Goal: Find contact information: Find contact information

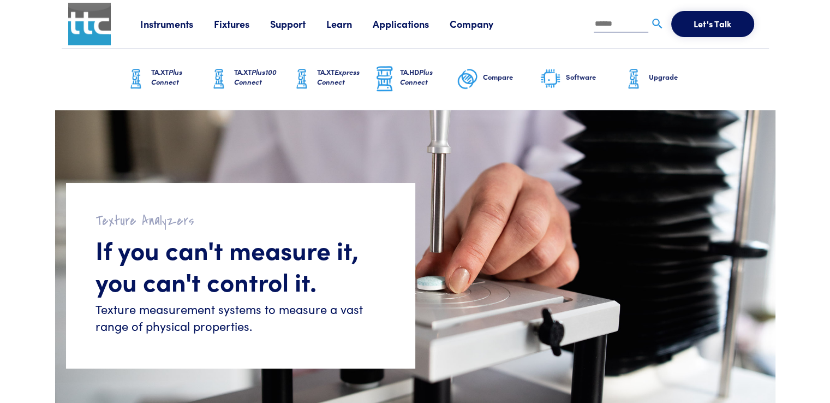
click at [729, 20] on button "Let's Talk" at bounding box center [712, 24] width 83 height 26
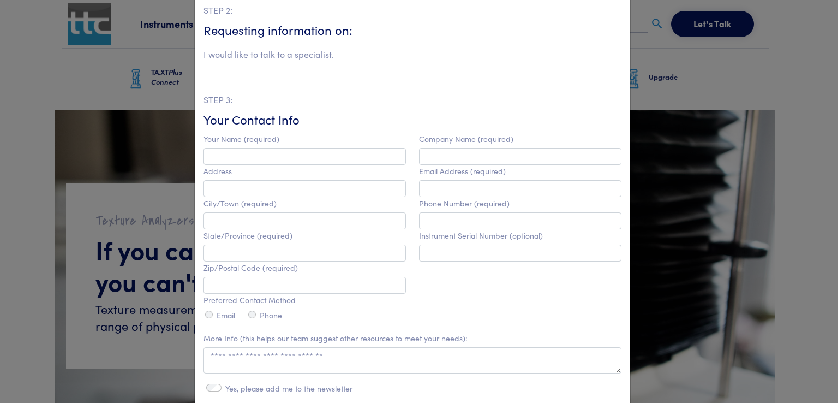
scroll to position [315, 0]
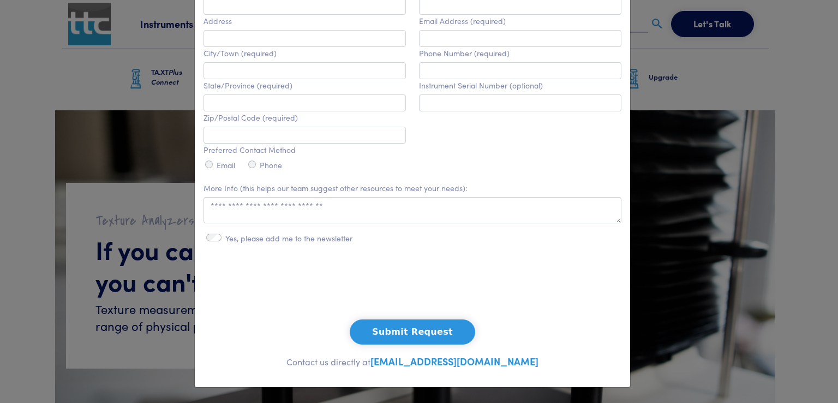
click at [666, 184] on div "**********" at bounding box center [419, 201] width 838 height 403
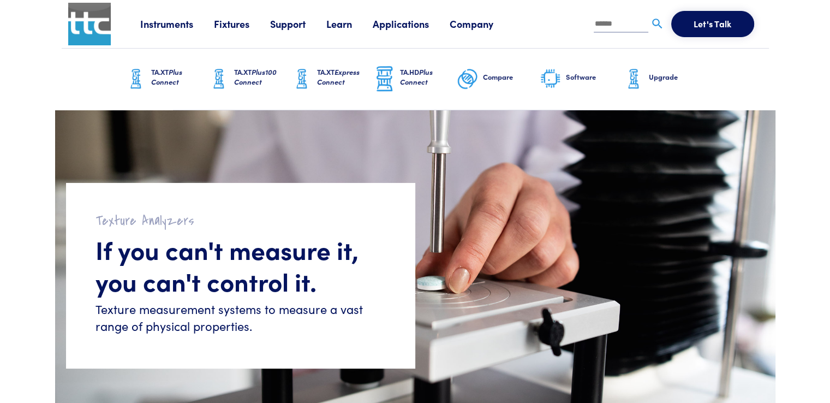
click at [703, 20] on button "Let's Talk" at bounding box center [712, 24] width 83 height 26
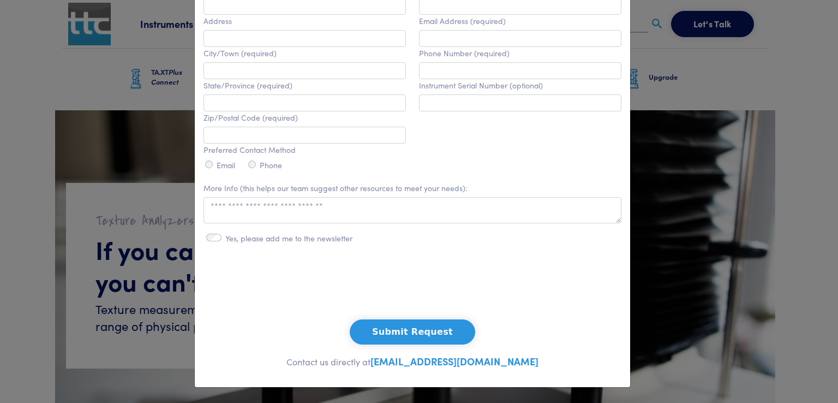
click at [788, 110] on div "**********" at bounding box center [419, 201] width 838 height 403
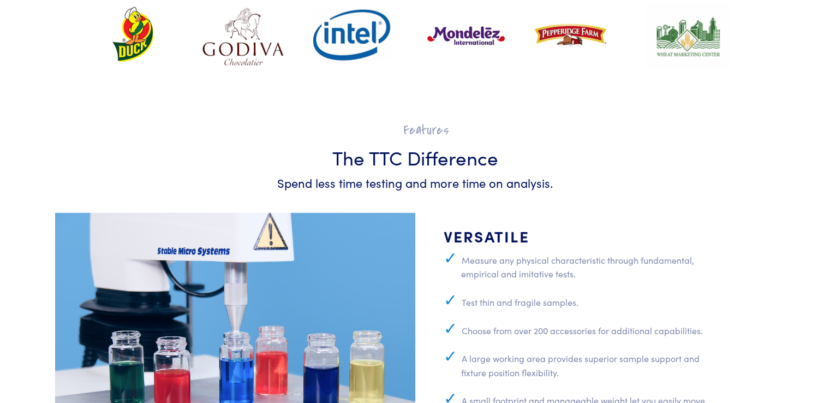
drag, startPoint x: 763, startPoint y: 99, endPoint x: 750, endPoint y: 331, distance: 232.2
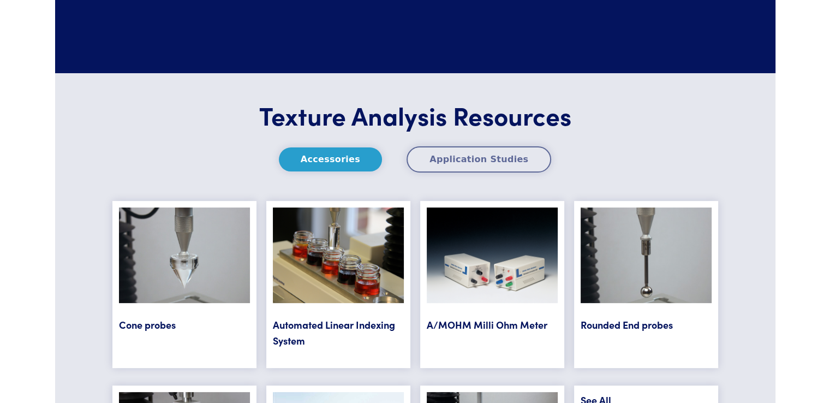
scroll to position [5654, 0]
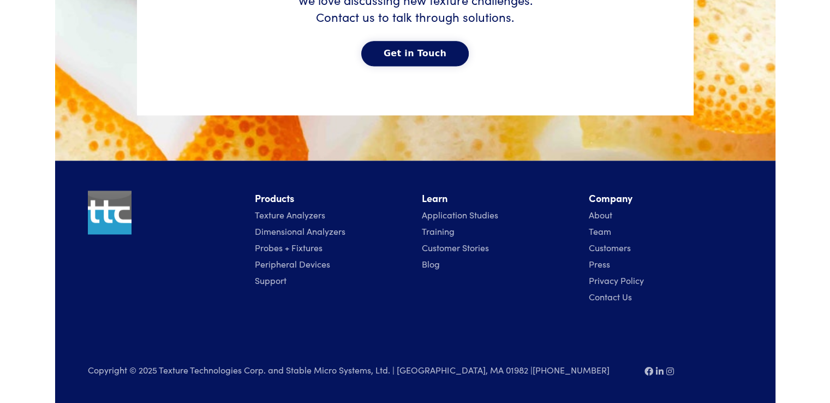
click at [606, 292] on link "Contact Us" at bounding box center [610, 296] width 43 height 12
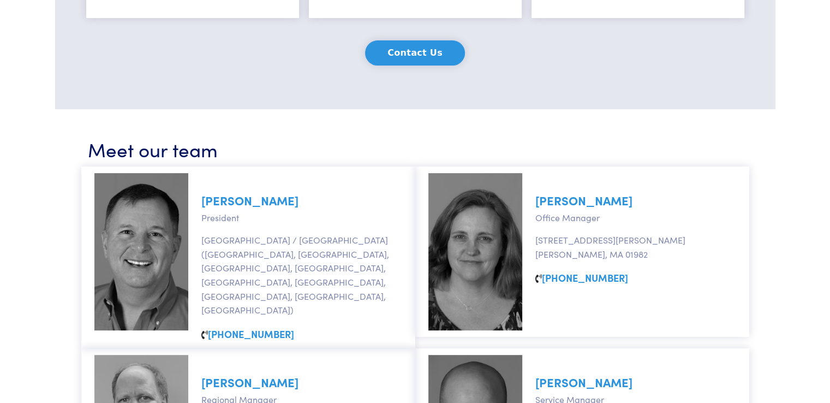
scroll to position [436, 0]
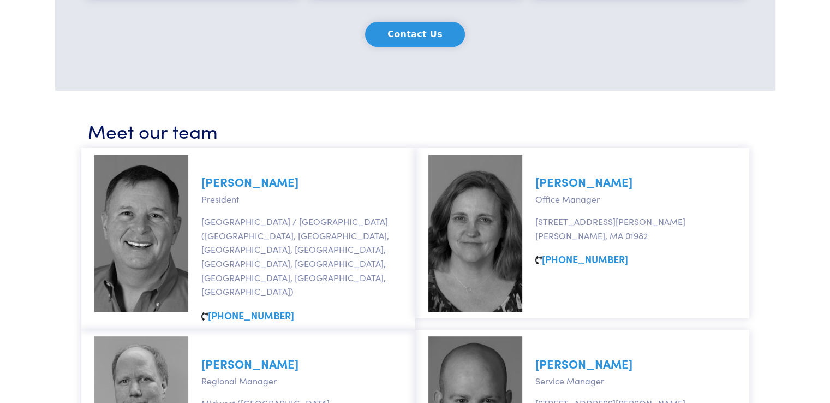
drag, startPoint x: 241, startPoint y: 182, endPoint x: 276, endPoint y: 139, distance: 55.1
click at [275, 138] on h3 "Meet our team" at bounding box center [415, 130] width 655 height 27
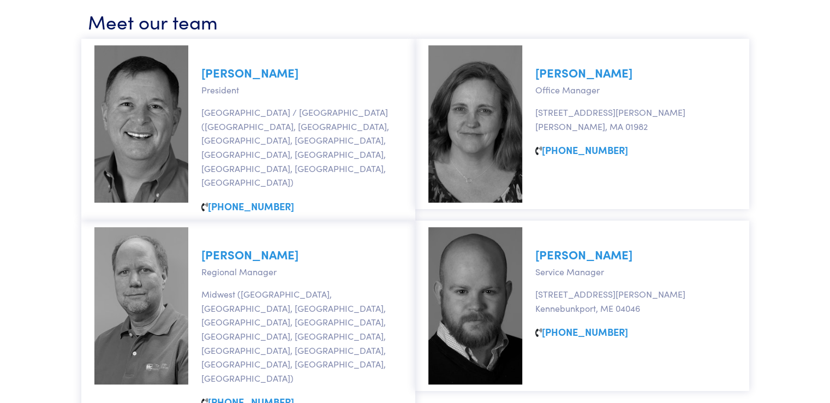
scroll to position [797, 0]
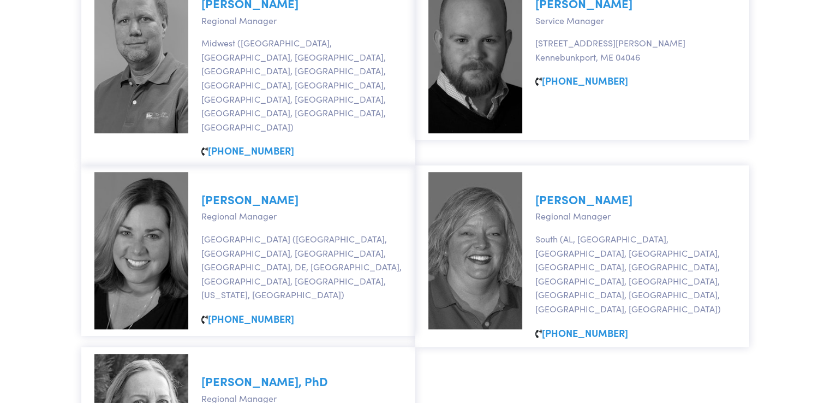
click at [495, 354] on section "Meet our team Marc Johnson President New England / Canada (MA, ME, NH, RI, VT, …" at bounding box center [415, 156] width 720 height 852
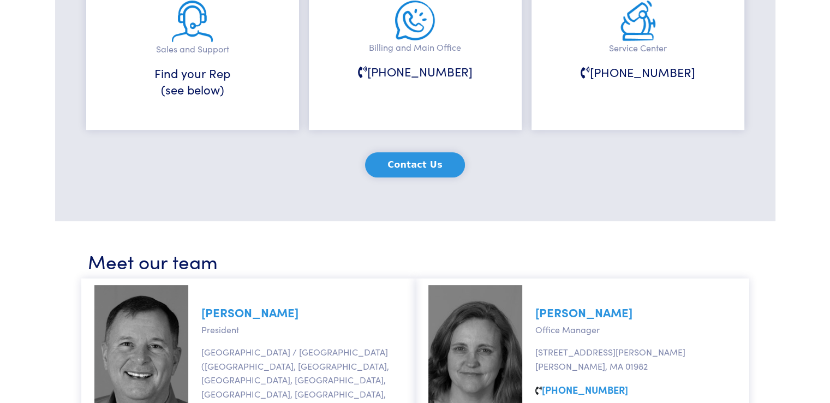
scroll to position [306, 0]
